Goal: Check status: Check status

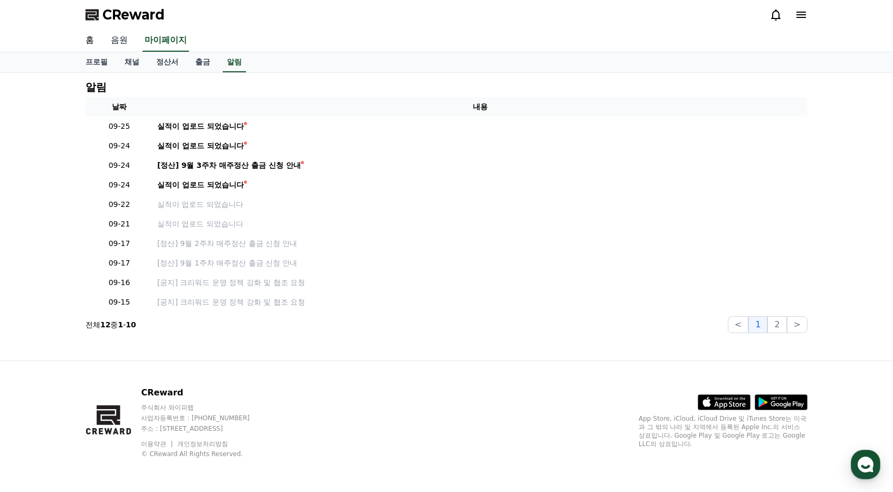
click at [118, 37] on link "음원" at bounding box center [119, 41] width 34 height 22
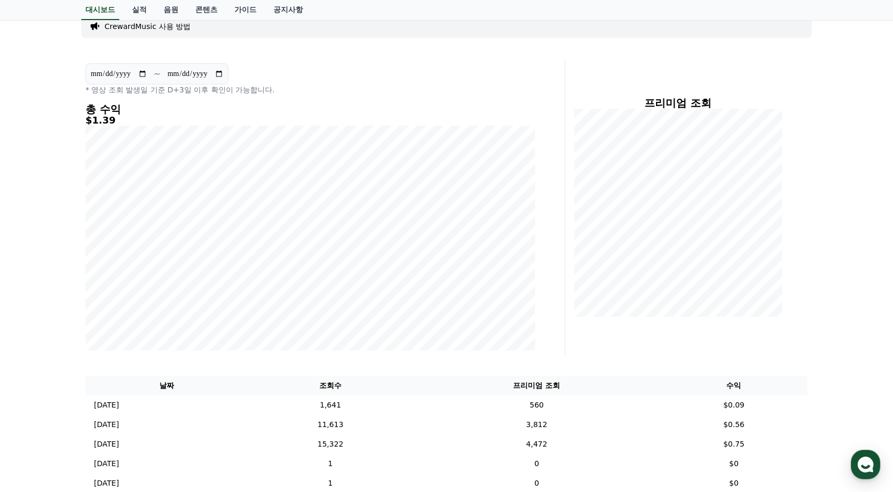
scroll to position [158, 0]
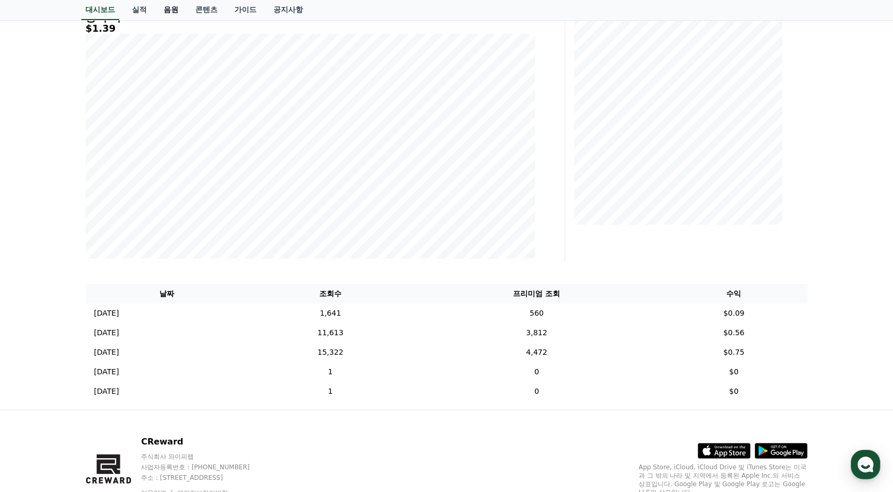
click at [168, 7] on link "음원" at bounding box center [171, 10] width 32 height 20
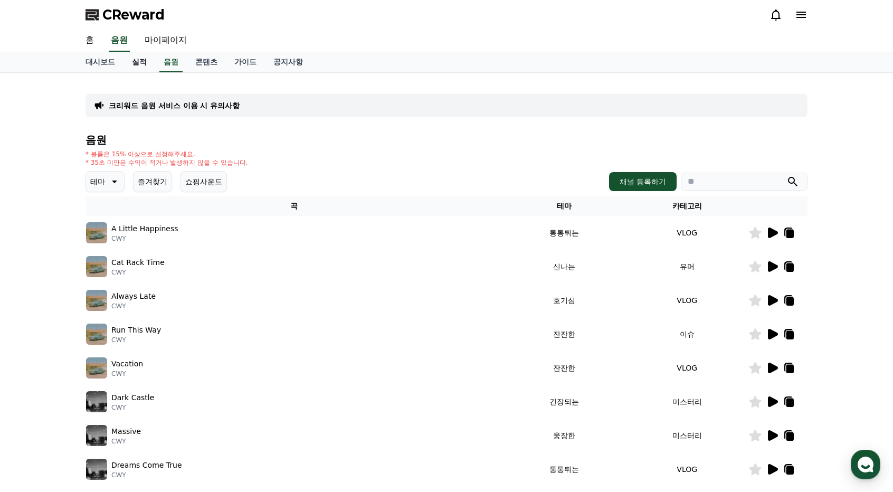
click at [139, 63] on link "실적" at bounding box center [139, 62] width 32 height 20
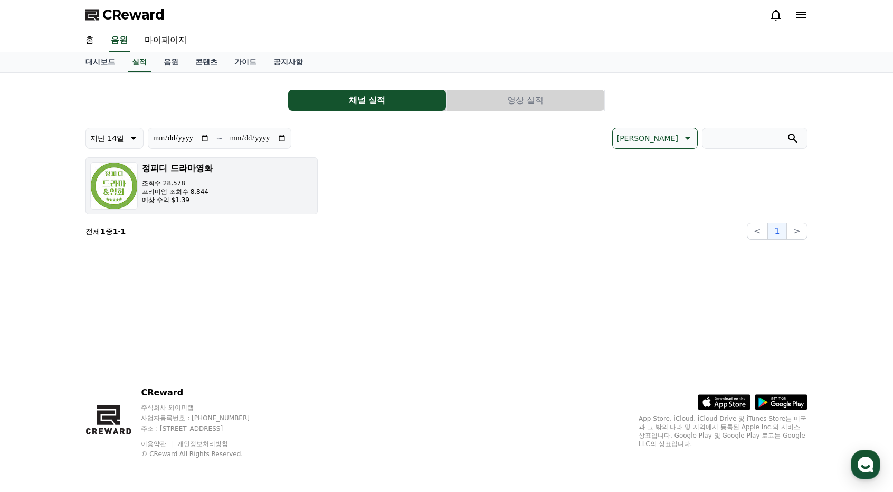
click at [203, 190] on p "프리미엄 조회수 8,844" at bounding box center [177, 191] width 71 height 8
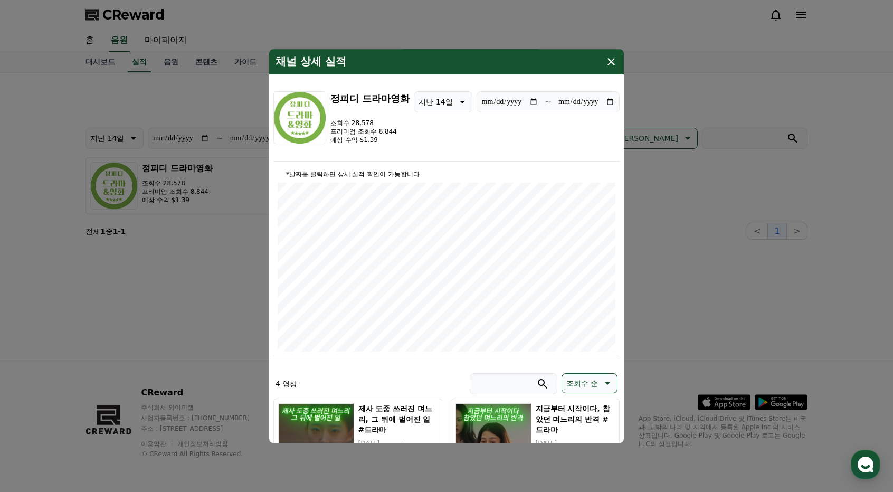
click at [612, 61] on icon "modal" at bounding box center [610, 61] width 7 height 7
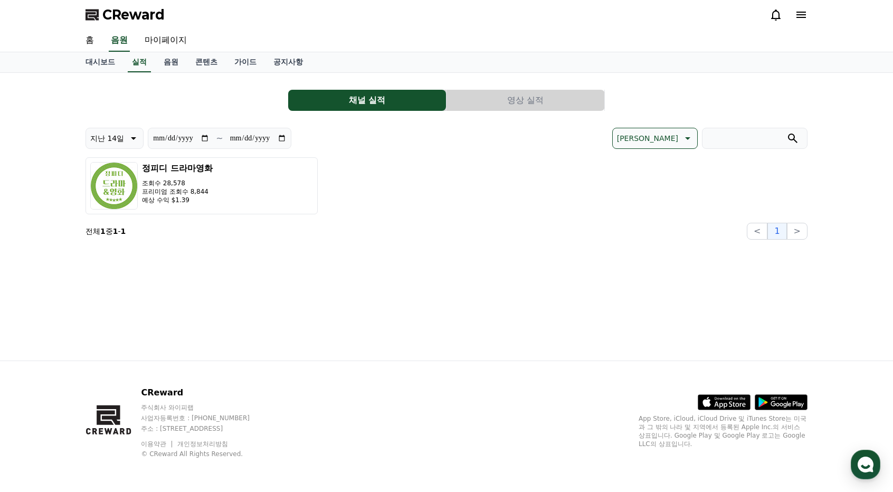
click at [558, 99] on button "영상 실적" at bounding box center [525, 100] width 158 height 21
